Goal: Navigation & Orientation: Find specific page/section

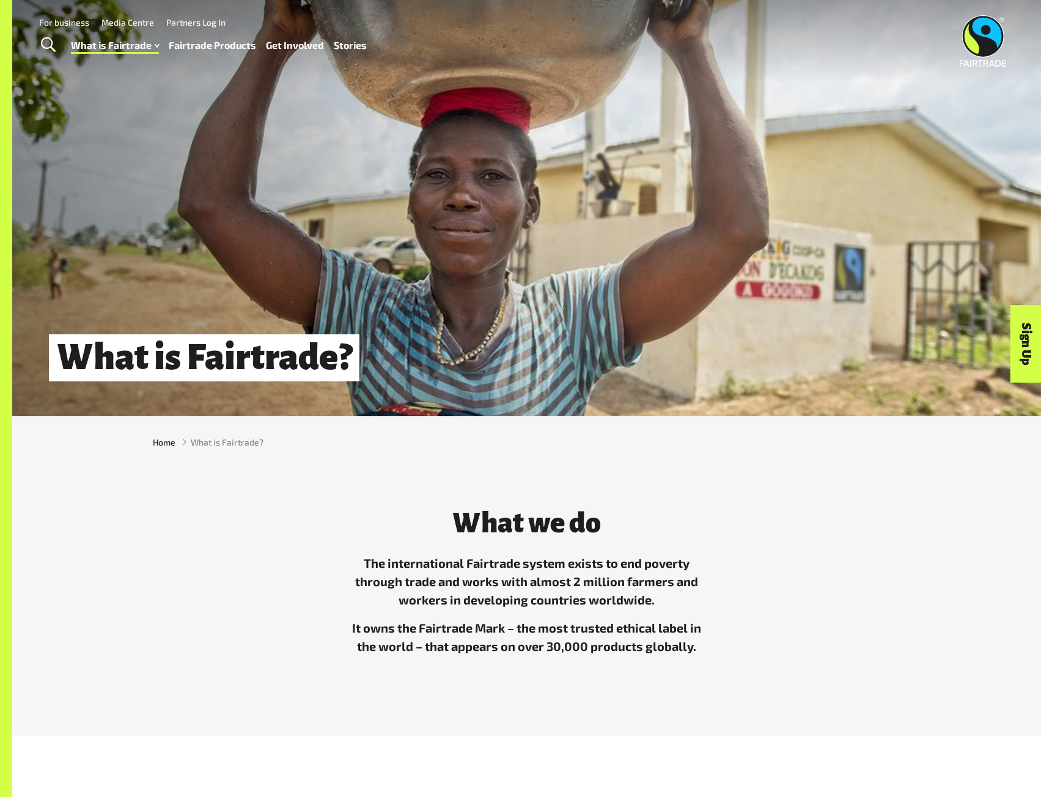
click at [187, 20] on link "Partners Log In" at bounding box center [195, 22] width 59 height 10
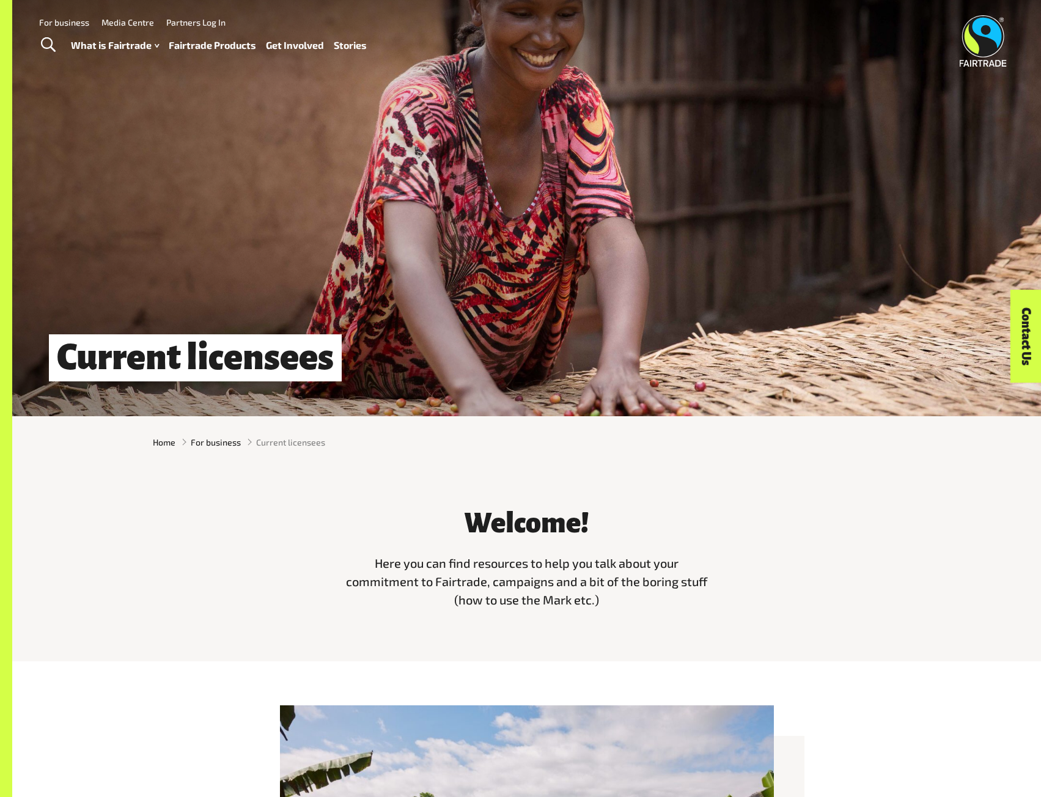
click at [75, 20] on link "For business" at bounding box center [64, 22] width 50 height 10
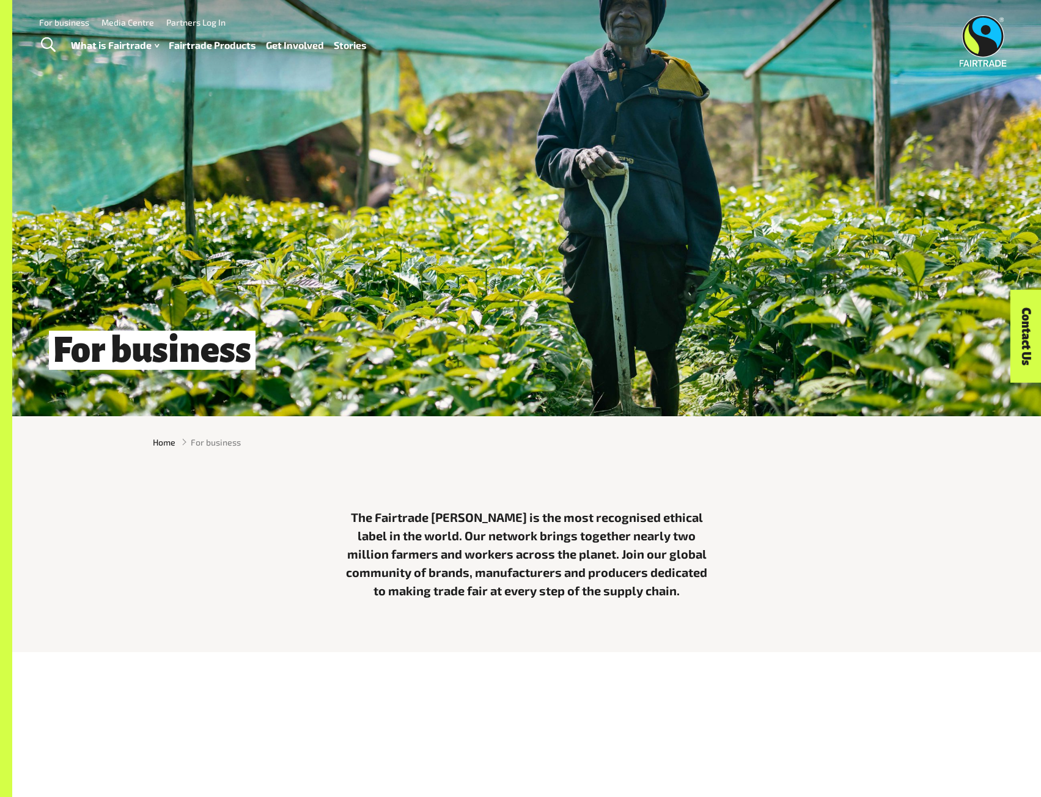
click at [196, 21] on link "Partners Log In" at bounding box center [195, 22] width 59 height 10
